Goal: Transaction & Acquisition: Purchase product/service

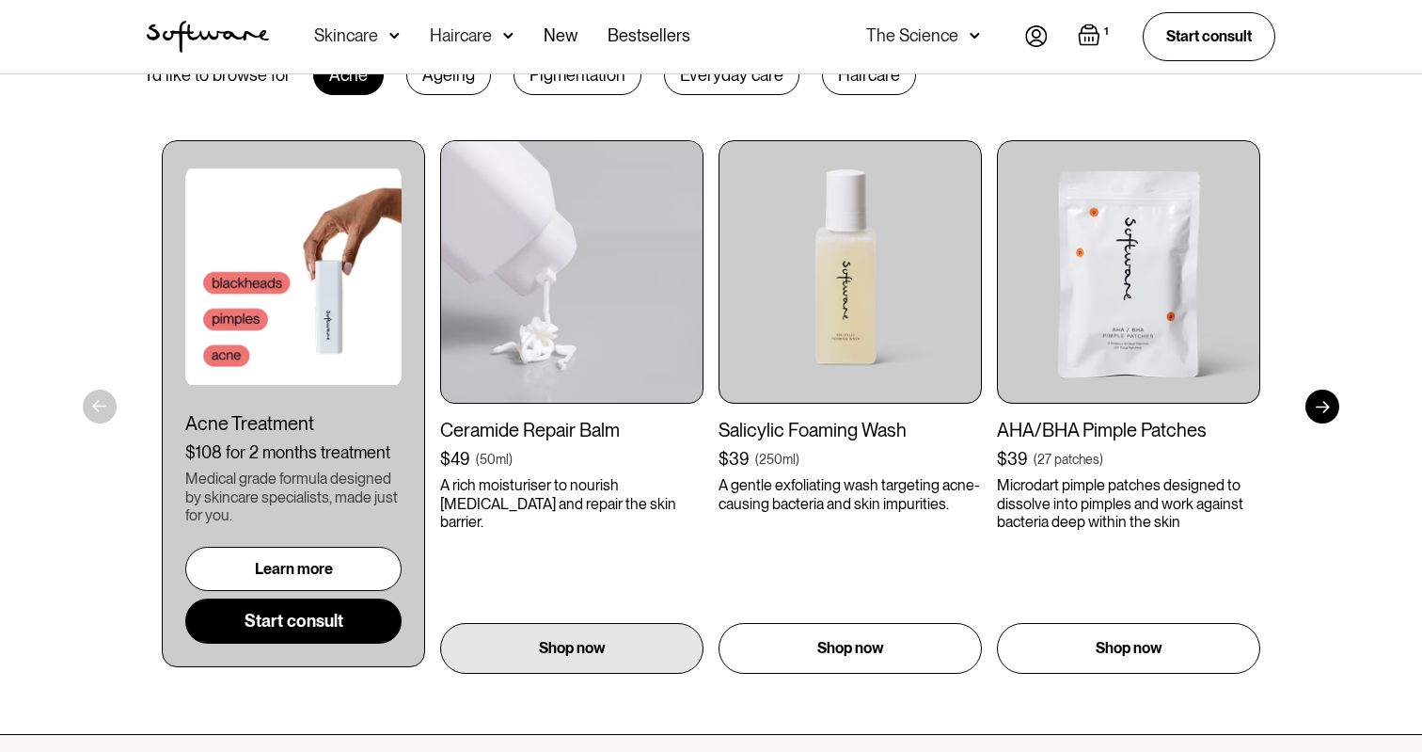
scroll to position [943, 0]
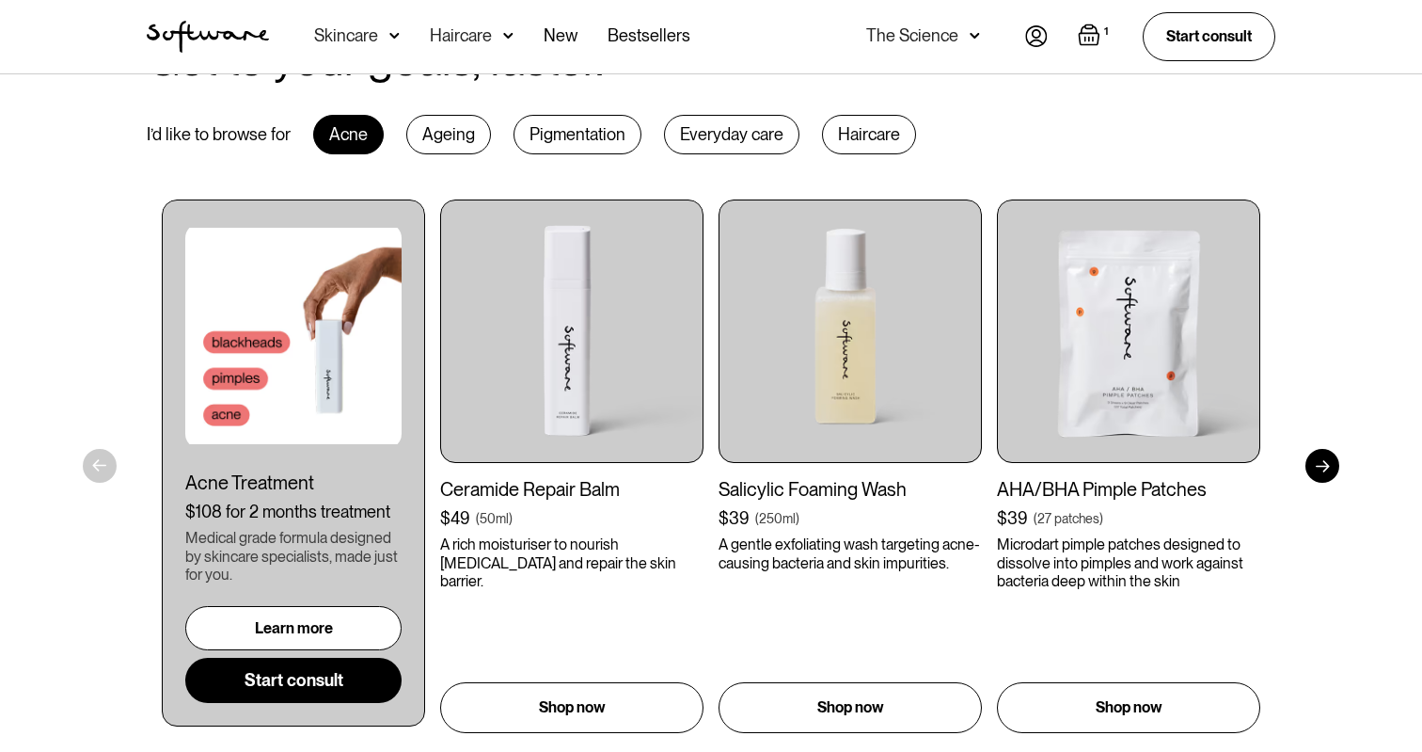
click at [1336, 476] on div "Get to your goals, faster. I’d like to browse for Acne Ageing Pigmentation Ever…" at bounding box center [711, 384] width 1422 height 819
click at [1311, 464] on div at bounding box center [1323, 466] width 34 height 34
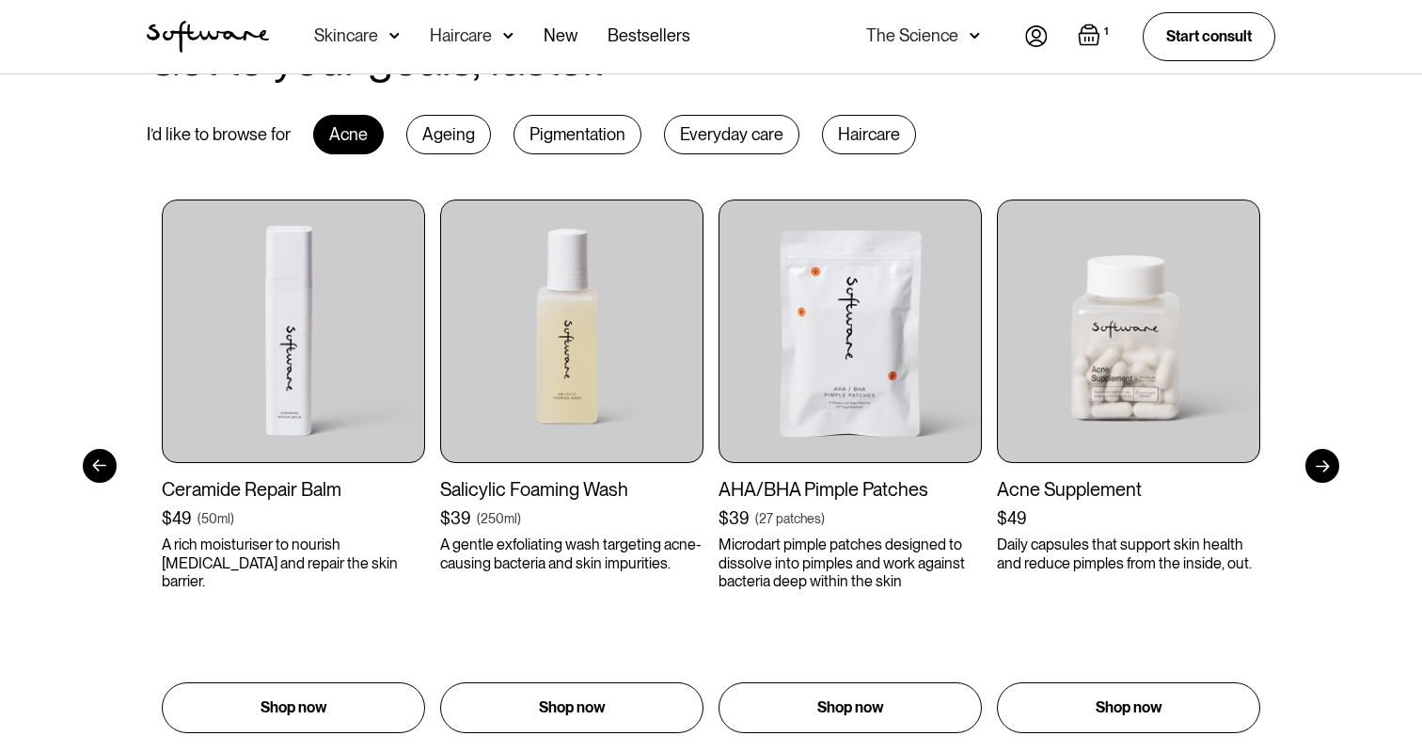
click at [1052, 32] on div "1 Your Cart ( 1 items) Essential Skincare Routine $94 $94 1 + - Remove You’ve g…" at bounding box center [1150, 36] width 250 height 48
click at [1034, 32] on img at bounding box center [1036, 36] width 23 height 22
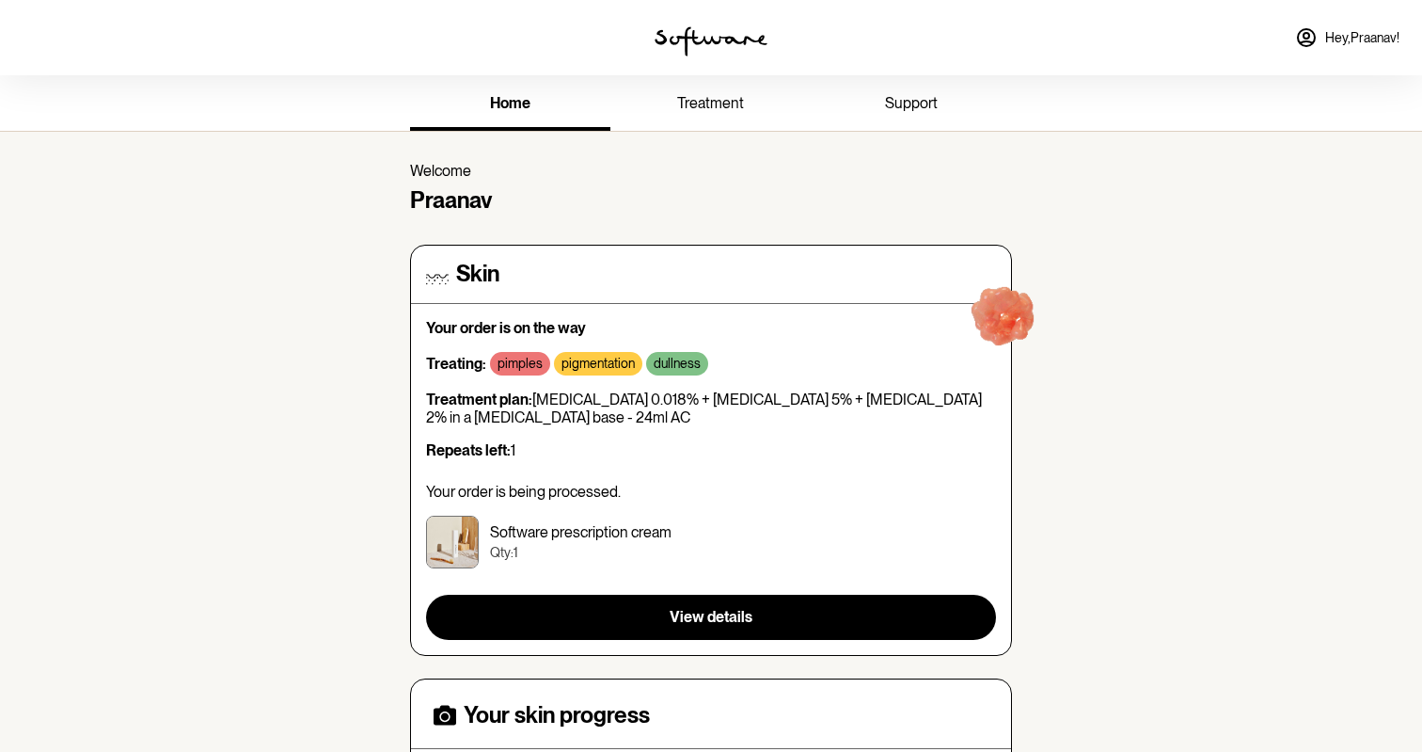
click at [725, 75] on div "home treatment support" at bounding box center [711, 102] width 632 height 55
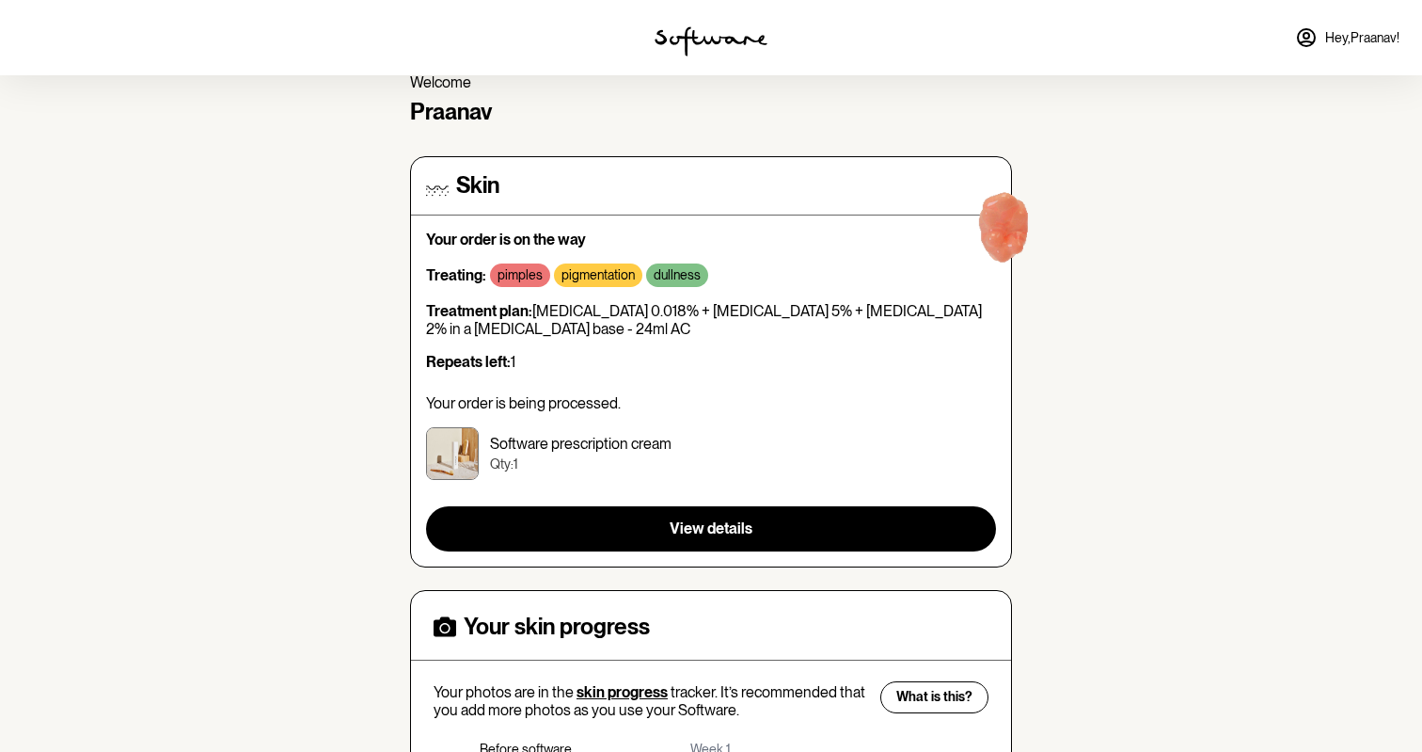
scroll to position [103, 0]
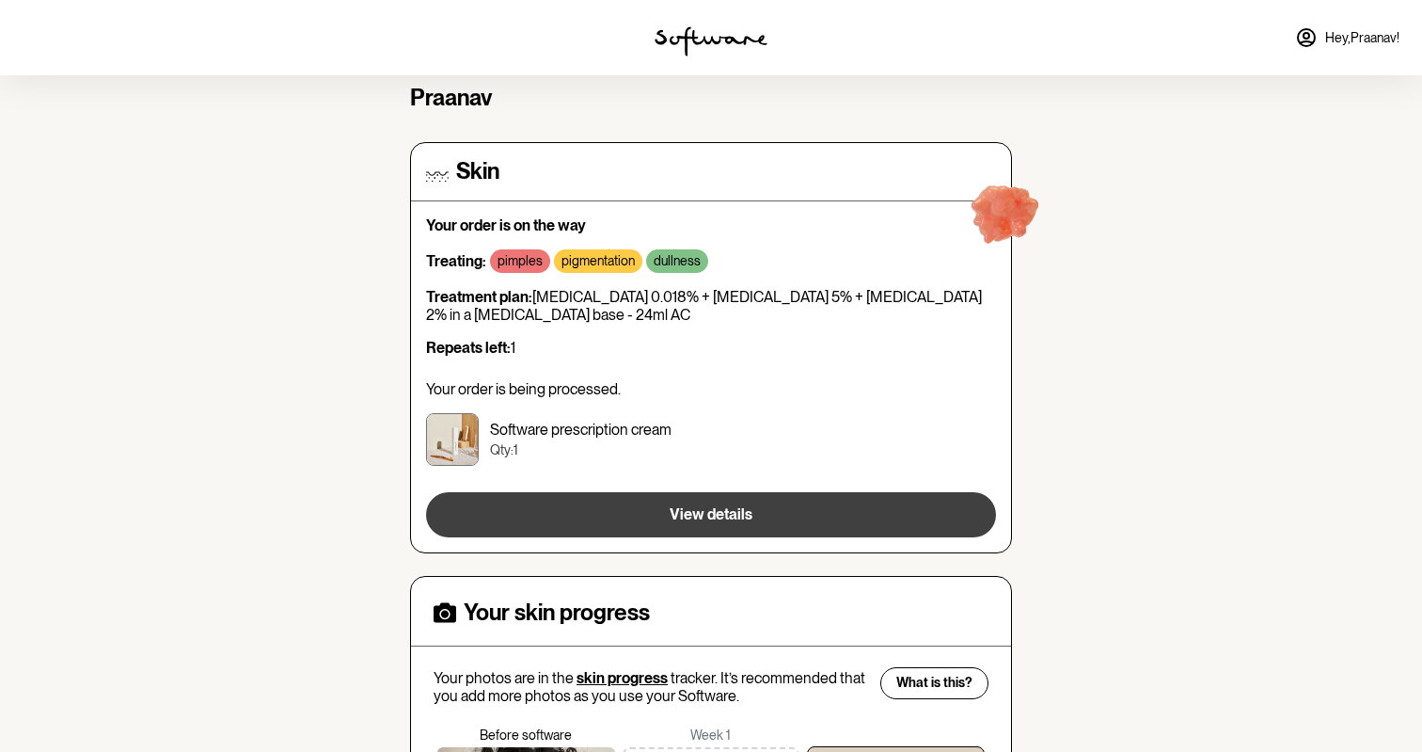
click at [597, 512] on button "View details" at bounding box center [711, 514] width 570 height 45
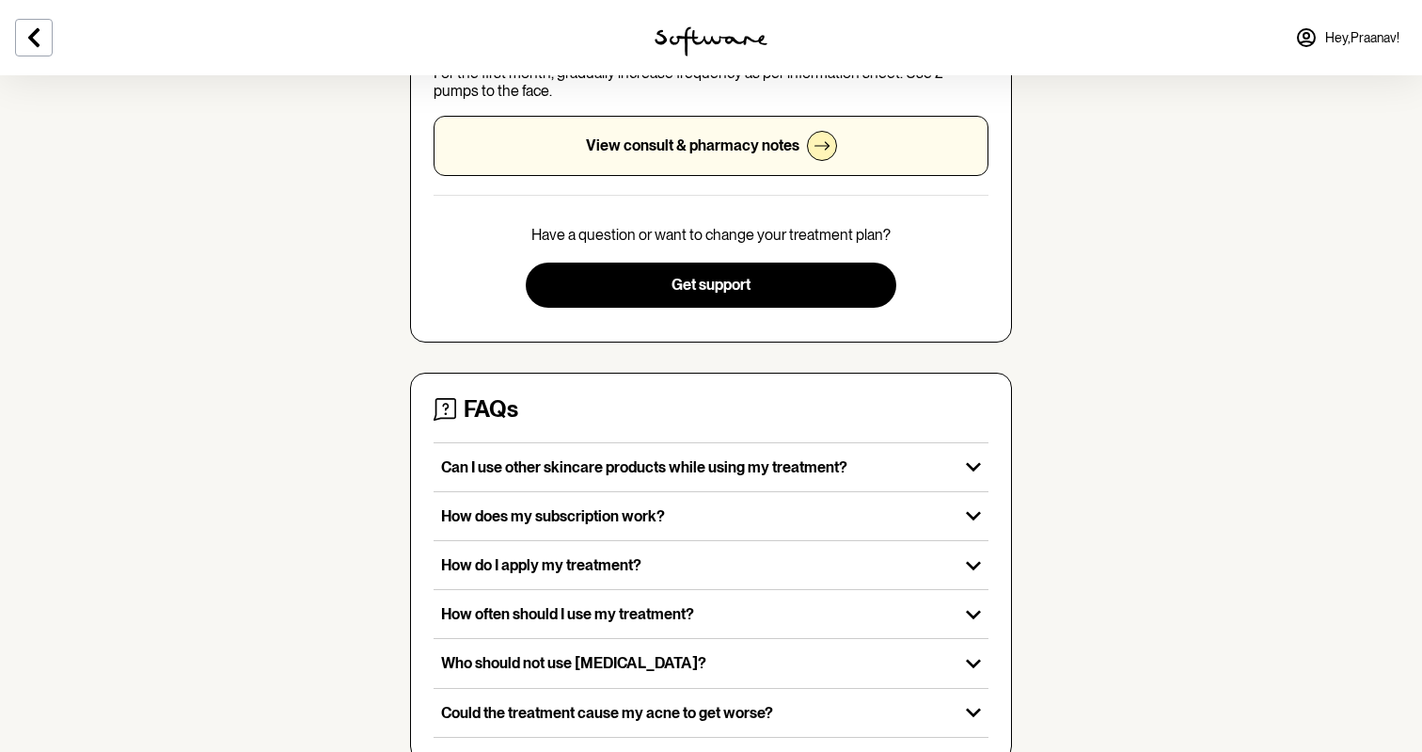
scroll to position [499, 0]
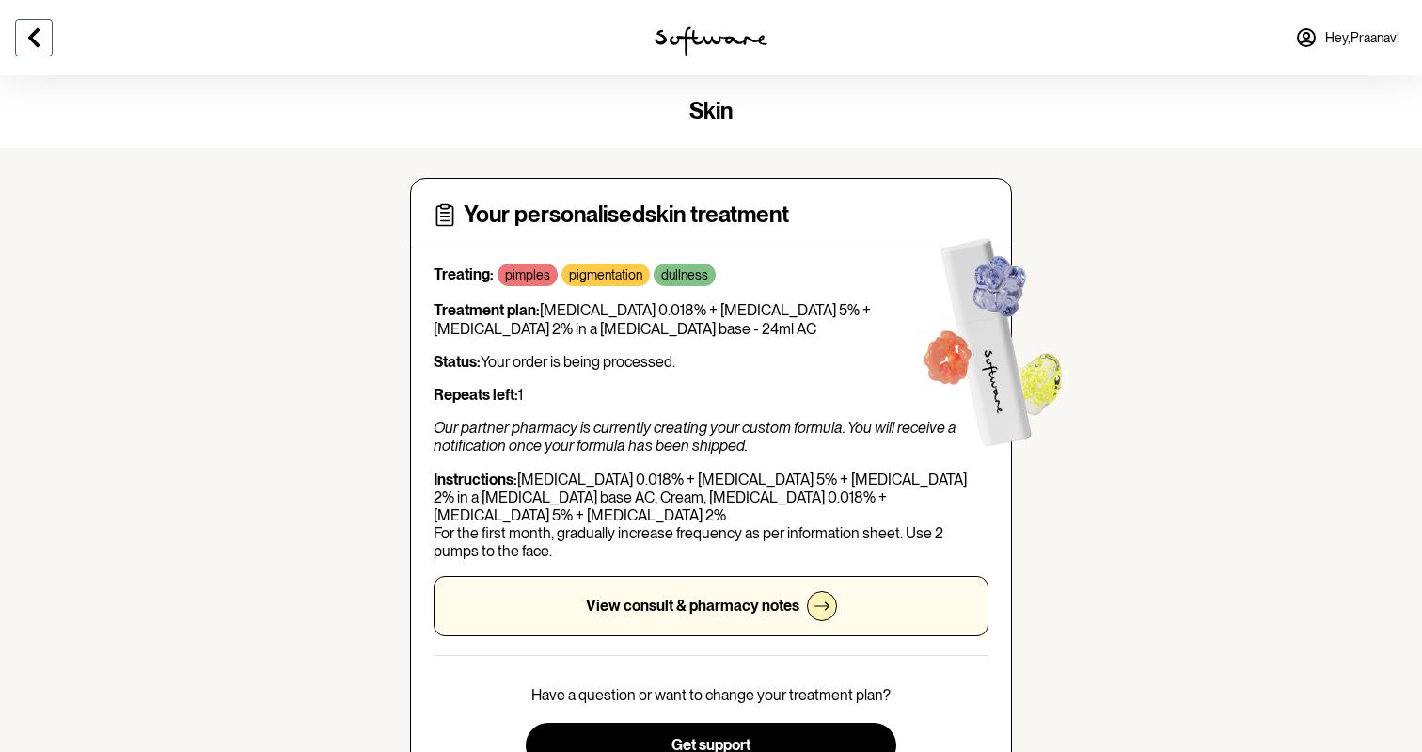
click at [39, 42] on icon at bounding box center [34, 37] width 23 height 23
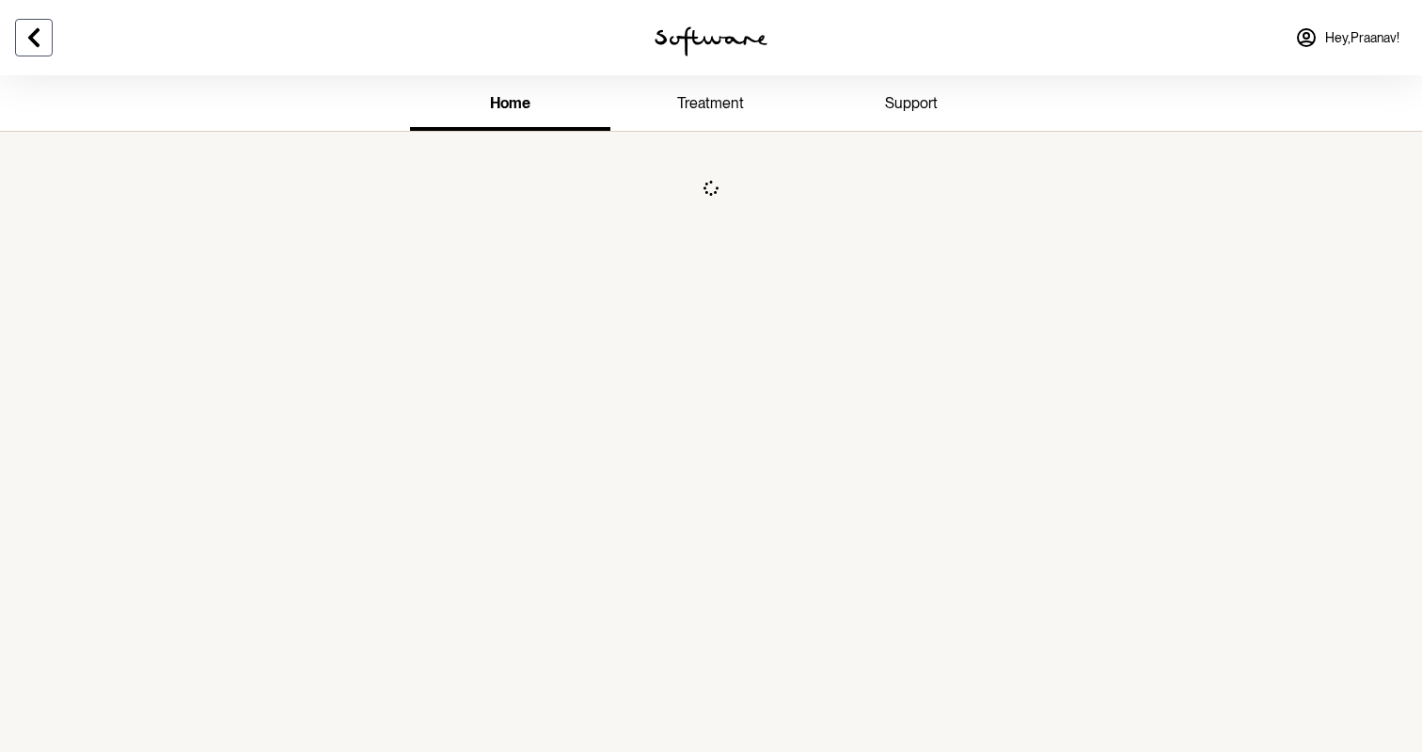
scroll to position [75, 0]
